Goal: Navigation & Orientation: Find specific page/section

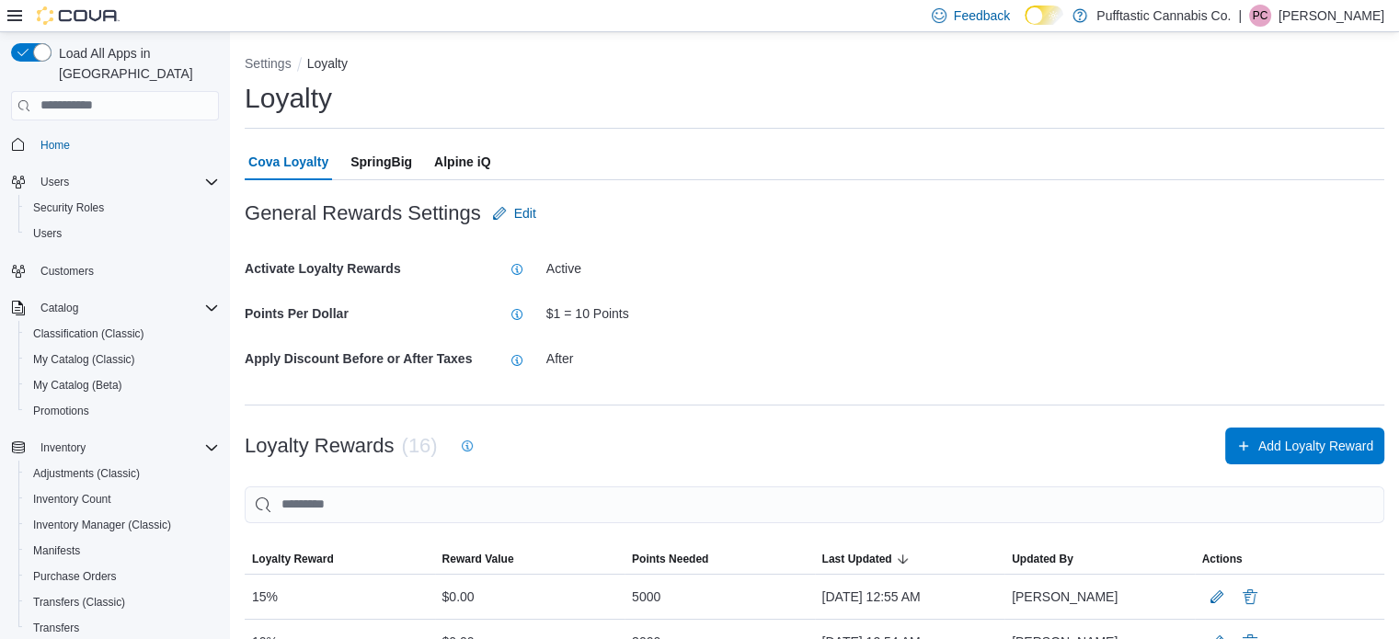
click at [66, 11] on img at bounding box center [78, 15] width 83 height 18
click at [59, 134] on span "Home" at bounding box center [54, 141] width 29 height 15
